Goal: Transaction & Acquisition: Purchase product/service

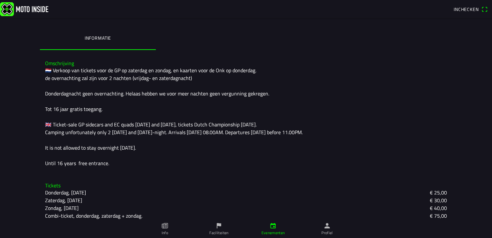
scroll to position [156, 0]
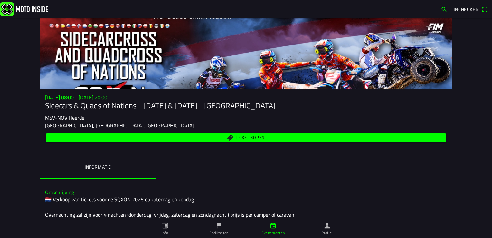
click at [281, 232] on ion-label "Evenementen" at bounding box center [273, 233] width 24 height 6
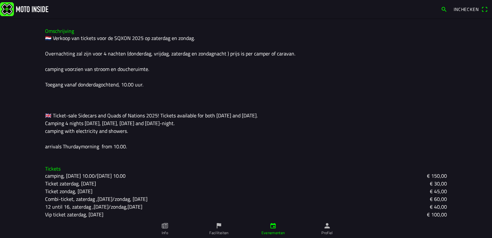
scroll to position [180, 0]
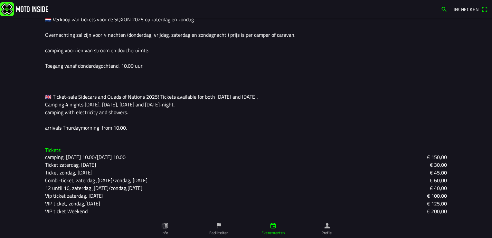
click at [0, 0] on slot "Ticket zondag, [DATE]" at bounding box center [0, 0] width 0 height 0
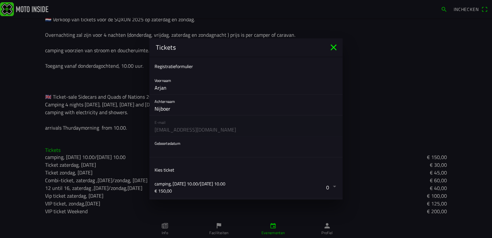
click at [179, 144] on button "button" at bounding box center [249, 146] width 188 height 21
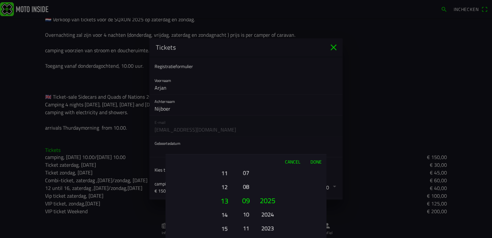
drag, startPoint x: 229, startPoint y: 194, endPoint x: 223, endPoint y: 206, distance: 13.5
click at [223, 206] on button "13" at bounding box center [224, 201] width 22 height 14
drag, startPoint x: 237, startPoint y: 175, endPoint x: 250, endPoint y: 193, distance: 21.8
click at [246, 198] on div "01 02 03 04 05 06 07 08 09 10 11 12 13 14 15 16 17 18 19 20 21 22 23 24 25 26 2…" at bounding box center [246, 202] width 161 height 69
drag, startPoint x: 227, startPoint y: 209, endPoint x: 227, endPoint y: 199, distance: 9.7
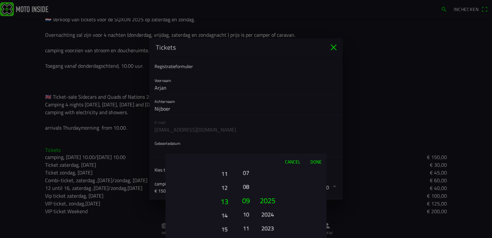
click at [227, 199] on button "13" at bounding box center [224, 201] width 22 height 14
drag, startPoint x: 250, startPoint y: 175, endPoint x: 251, endPoint y: 245, distance: 70.5
click at [251, 237] on html "Inchecken [DATE] 08:00 - [DATE] 20:00 Sidecars & Quads of Nations - [DATE] & [D…" at bounding box center [246, 119] width 492 height 238
drag, startPoint x: 250, startPoint y: 235, endPoint x: 246, endPoint y: 224, distance: 11.6
click at [246, 224] on button "06" at bounding box center [246, 228] width 9 height 11
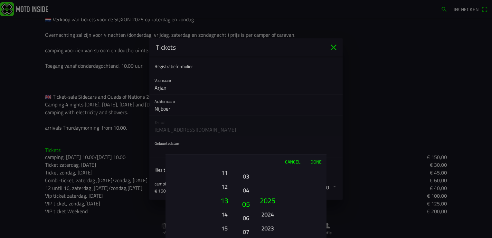
click at [252, 195] on ion-picker-column "01 02 03 04 05 06 07 08 09 10 11 12" at bounding box center [246, 202] width 16 height 69
drag, startPoint x: 249, startPoint y: 206, endPoint x: 247, endPoint y: 218, distance: 12.3
click at [247, 218] on ion-picker-column "01 02 03 04 05 06 07 08 09 10 11 12" at bounding box center [246, 202] width 16 height 69
drag, startPoint x: 269, startPoint y: 201, endPoint x: 280, endPoint y: 162, distance: 40.9
click at [280, 162] on div "Cancel Done 01 02 03 04 05 06 07 08 09 10 11 12 13 14 15 16 17 18 19 20 21 22 2…" at bounding box center [246, 196] width 161 height 84
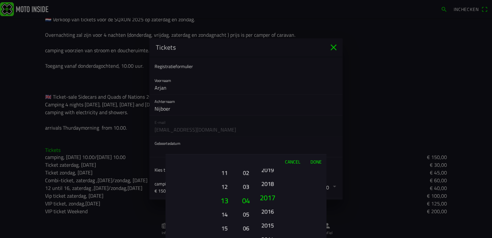
drag, startPoint x: 285, startPoint y: 218, endPoint x: 278, endPoint y: 108, distance: 110.7
click at [278, 109] on ion-picker "Cancel Done 01 02 03 04 05 06 07 08 09 10 11 12 13 14 15 16 17 18 19 20 21 22 2…" at bounding box center [246, 119] width 492 height 238
click at [270, 159] on div "Cancel Done 01 02 03 04 05 06 07 08 09 10 11 12 13 14 15 16 17 18 19 20 21 22 2…" at bounding box center [246, 196] width 161 height 84
click at [274, 188] on button "1998" at bounding box center [268, 186] width 18 height 11
drag, startPoint x: 266, startPoint y: 216, endPoint x: 272, endPoint y: 148, distance: 68.2
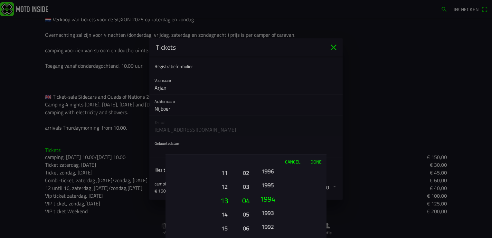
click at [273, 149] on ion-picker "Cancel Done 01 02 03 04 05 06 07 08 09 10 11 12 13 14 15 16 17 18 19 20 21 22 2…" at bounding box center [246, 119] width 492 height 238
drag, startPoint x: 276, startPoint y: 213, endPoint x: 278, endPoint y: 146, distance: 67.0
click at [278, 146] on ion-picker "Cancel Done 01 02 03 04 05 06 07 08 09 10 11 12 13 14 15 16 17 18 19 20 21 22 2…" at bounding box center [246, 119] width 492 height 238
click at [269, 228] on button "1975" at bounding box center [268, 227] width 18 height 11
click at [303, 205] on ion-picker-column "2025 2024 2023 2022 2021 2020 2019 2018 2017 2016 2015 2014 2013 2012 2011 2010…" at bounding box center [290, 202] width 72 height 69
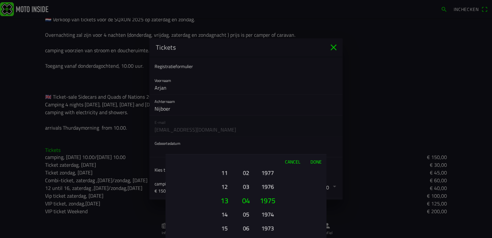
click at [318, 160] on button "Done" at bounding box center [315, 161] width 21 height 14
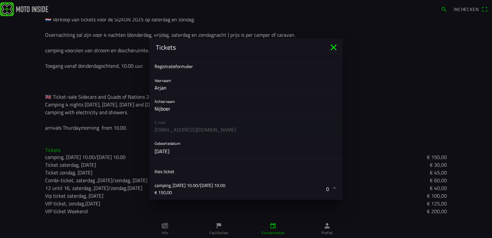
click at [330, 188] on button "button" at bounding box center [249, 188] width 188 height 21
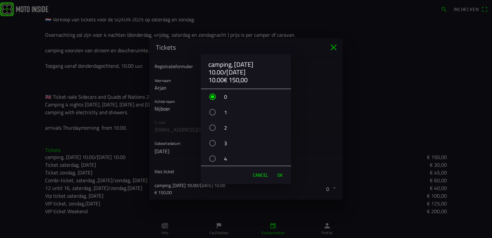
click at [212, 112] on div "button" at bounding box center [212, 112] width 6 height 6
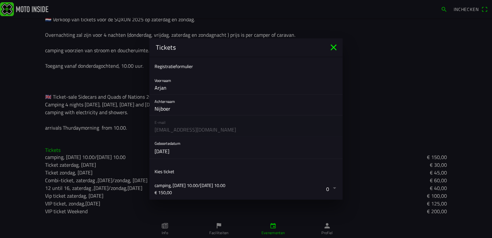
click at [333, 48] on ion-backdrop at bounding box center [246, 119] width 492 height 238
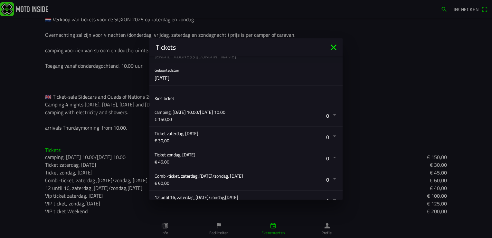
scroll to position [97, 0]
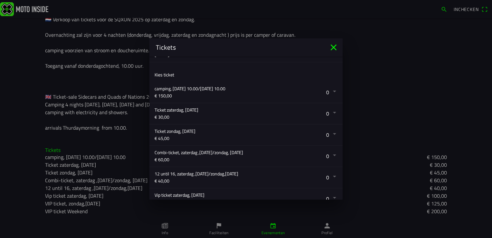
click at [327, 134] on button "button" at bounding box center [249, 134] width 188 height 21
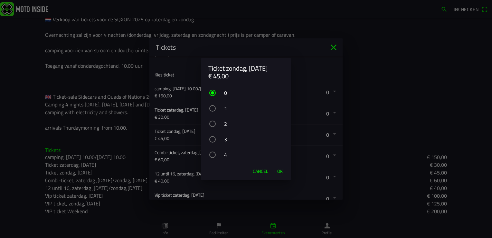
click at [210, 124] on div "button" at bounding box center [212, 123] width 6 height 6
click at [282, 171] on span "OK" at bounding box center [279, 171] width 5 height 6
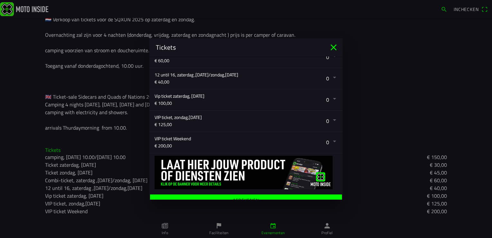
scroll to position [202, 0]
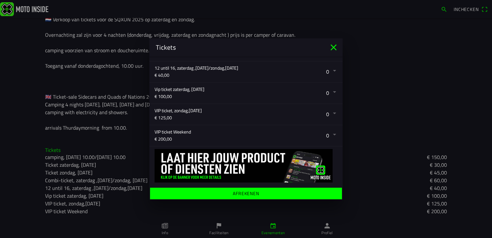
click at [241, 194] on ion-label "Afrekenen" at bounding box center [246, 193] width 26 height 5
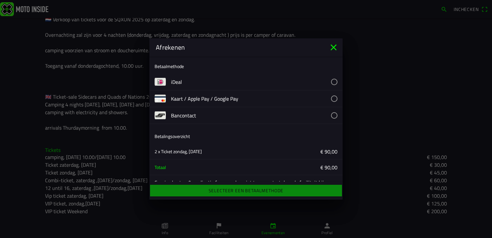
click at [337, 47] on icon "close" at bounding box center [333, 47] width 10 height 10
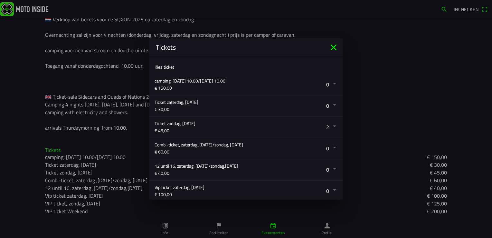
scroll to position [129, 0]
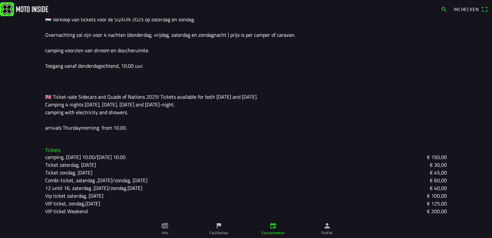
click at [77, 171] on ion-backdrop at bounding box center [246, 119] width 492 height 238
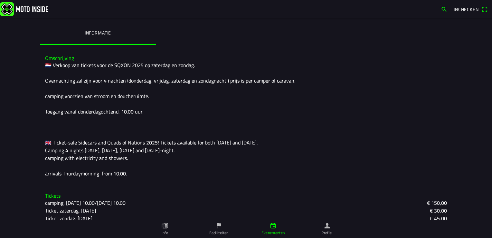
scroll to position [180, 0]
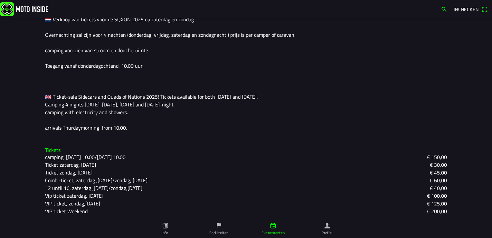
click at [0, 0] on slot "Ticket zondag, [DATE]" at bounding box center [0, 0] width 0 height 0
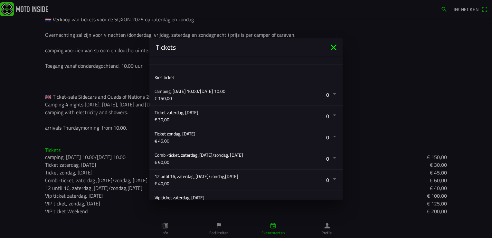
scroll to position [97, 0]
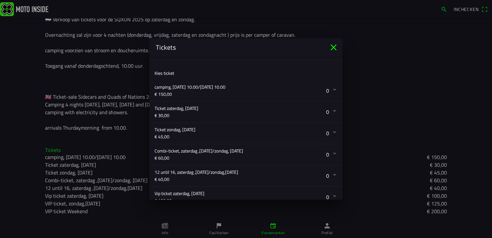
click at [332, 132] on button "button" at bounding box center [249, 133] width 188 height 21
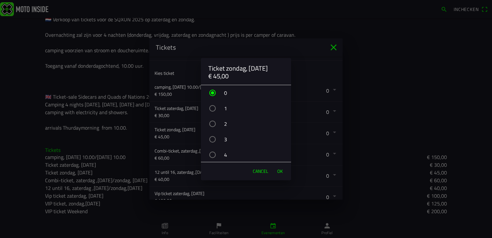
click at [211, 123] on div "button" at bounding box center [212, 123] width 6 height 6
click at [277, 171] on span "OK" at bounding box center [279, 171] width 5 height 6
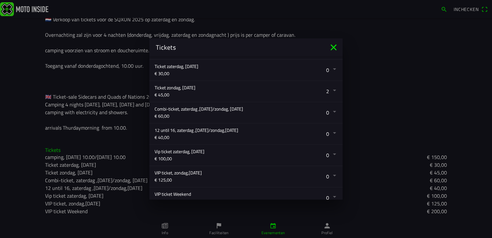
scroll to position [201, 0]
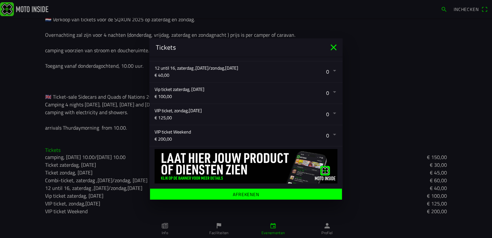
click at [233, 192] on ion-label "Afrekenen" at bounding box center [246, 194] width 26 height 5
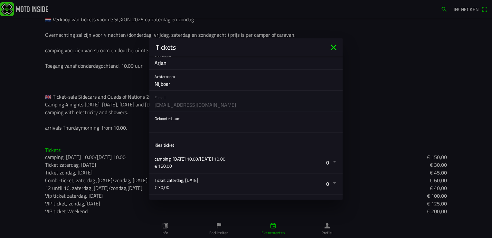
scroll to position [0, 0]
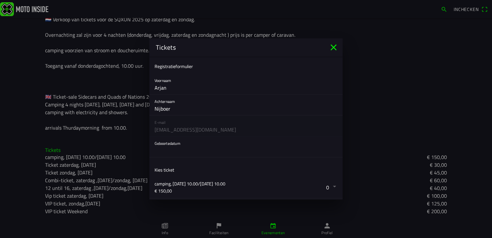
click at [182, 144] on button "button" at bounding box center [249, 146] width 188 height 21
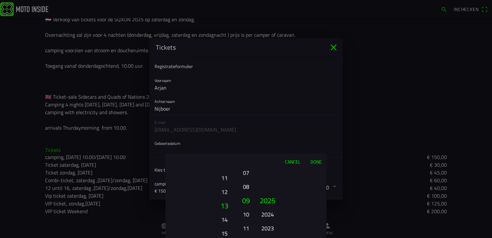
drag, startPoint x: 222, startPoint y: 184, endPoint x: 223, endPoint y: 203, distance: 19.0
click at [223, 203] on button "13" at bounding box center [224, 205] width 22 height 14
drag, startPoint x: 223, startPoint y: 213, endPoint x: 224, endPoint y: 198, distance: 14.5
click at [224, 199] on button "12" at bounding box center [224, 195] width 22 height 14
drag, startPoint x: 246, startPoint y: 176, endPoint x: 251, endPoint y: 244, distance: 68.7
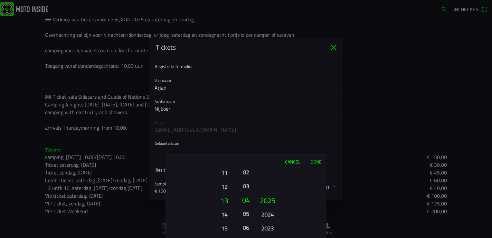
click at [251, 237] on html "Inchecken [DATE] 08:00 - [DATE] 20:00 Sidecars & Quads of Nations - [DATE] & [D…" at bounding box center [246, 119] width 492 height 238
drag, startPoint x: 243, startPoint y: 222, endPoint x: 246, endPoint y: 250, distance: 27.5
click at [246, 237] on html "Inchecken [DATE] 08:00 - [DATE] 20:00 Sidecars & Quads of Nations - [DATE] & [D…" at bounding box center [246, 119] width 492 height 238
click at [251, 221] on ion-picker-column "01 02 03 04 05 06 07 08 09 10 11 12" at bounding box center [246, 202] width 16 height 69
drag, startPoint x: 243, startPoint y: 211, endPoint x: 247, endPoint y: 223, distance: 12.2
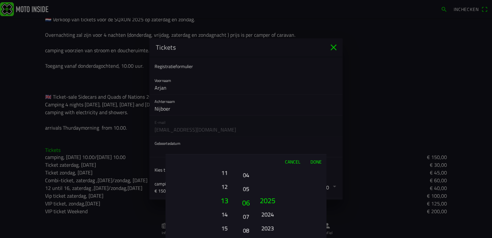
click at [246, 217] on button "07" at bounding box center [246, 216] width 9 height 11
drag, startPoint x: 248, startPoint y: 227, endPoint x: 250, endPoint y: 237, distance: 10.1
click at [250, 237] on html "Inchecken [DATE] 08:00 - [DATE] 20:00 Sidecars & Quads of Nations - [DATE] & [D…" at bounding box center [246, 119] width 492 height 238
drag, startPoint x: 268, startPoint y: 219, endPoint x: 281, endPoint y: 139, distance: 80.9
click at [281, 143] on ion-picker "Cancel Done 01 02 03 04 05 06 07 08 09 10 11 12 13 14 15 16 17 18 19 20 21 22 2…" at bounding box center [246, 119] width 492 height 238
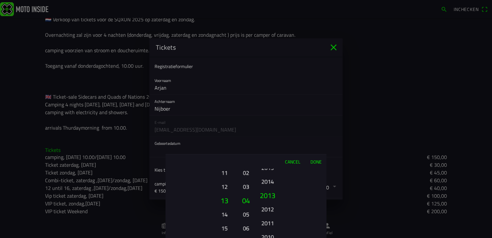
drag, startPoint x: 273, startPoint y: 226, endPoint x: 277, endPoint y: 130, distance: 96.7
click at [277, 177] on ion-picker-column "2025 2024 2023 2022 2021 2020 2019 2018 2017 2016 2015 2014 2013 2012 2011 2010…" at bounding box center [290, 202] width 72 height 69
drag, startPoint x: 270, startPoint y: 217, endPoint x: 280, endPoint y: 176, distance: 42.4
click at [268, 211] on button "1993" at bounding box center [268, 216] width 18 height 11
drag, startPoint x: 275, startPoint y: 211, endPoint x: 286, endPoint y: 176, distance: 36.5
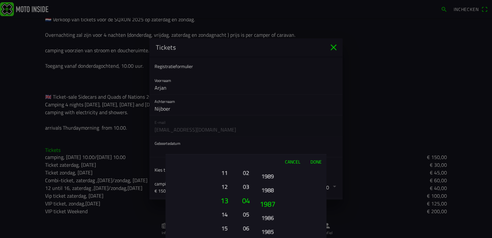
click at [282, 192] on ion-picker-column "2025 2024 2023 2022 2021 2020 2019 2018 2017 2016 2015 2014 2013 2012 2011 2010…" at bounding box center [290, 202] width 72 height 69
drag, startPoint x: 272, startPoint y: 220, endPoint x: 274, endPoint y: 189, distance: 31.3
click at [273, 209] on button "1981" at bounding box center [268, 214] width 18 height 11
click at [269, 184] on button "1975" at bounding box center [268, 186] width 18 height 11
click at [299, 192] on ion-picker-column "2025 2024 2023 2022 2021 2020 2019 2018 2017 2016 2015 2014 2013 2012 2011 2010…" at bounding box center [290, 202] width 72 height 69
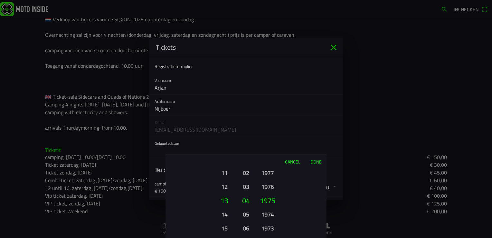
click at [318, 162] on button "Done" at bounding box center [315, 161] width 21 height 14
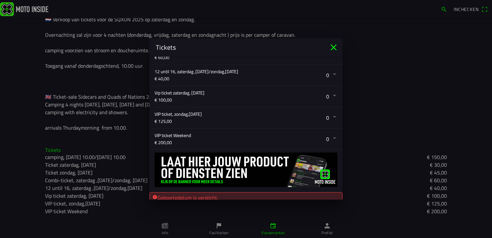
scroll to position [214, 0]
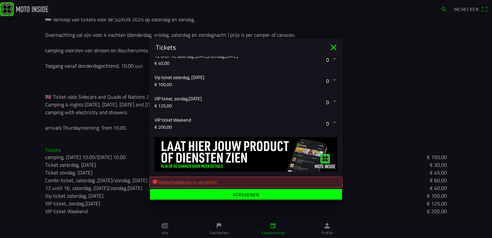
click at [237, 193] on ion-label "Afrekenen" at bounding box center [246, 194] width 26 height 5
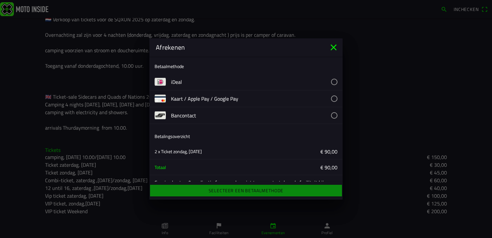
click at [330, 83] on button "button" at bounding box center [257, 81] width 172 height 16
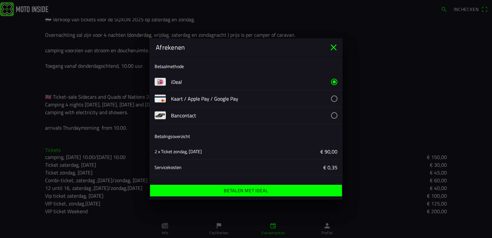
click at [246, 191] on ion-label "Betalen met iDeal" at bounding box center [246, 190] width 44 height 5
